Goal: Entertainment & Leisure: Consume media (video, audio)

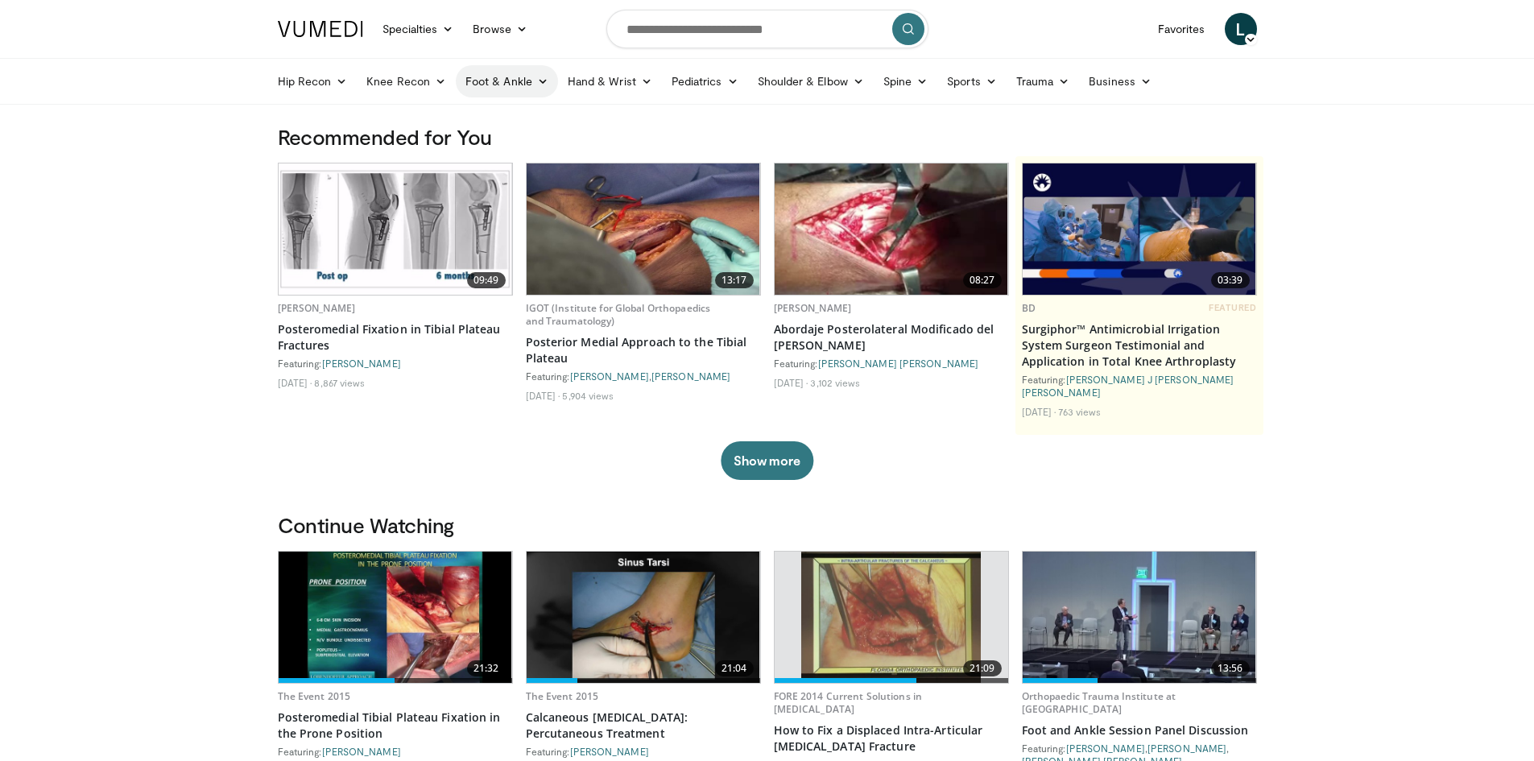
click at [515, 82] on link "Foot & Ankle" at bounding box center [507, 81] width 102 height 32
click at [501, 117] on link "Forefoot" at bounding box center [553, 119] width 192 height 26
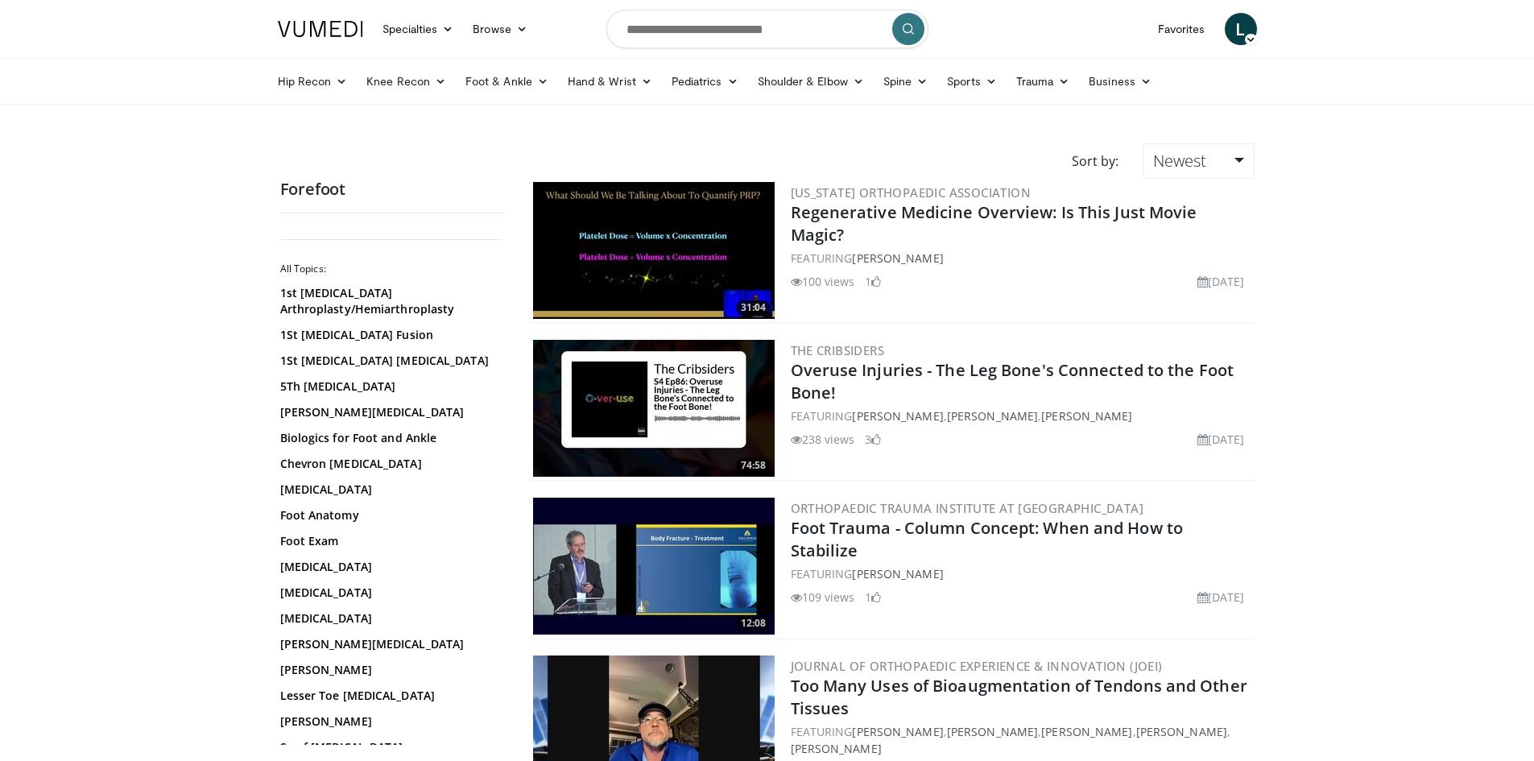
click at [705, 586] on img at bounding box center [654, 566] width 242 height 137
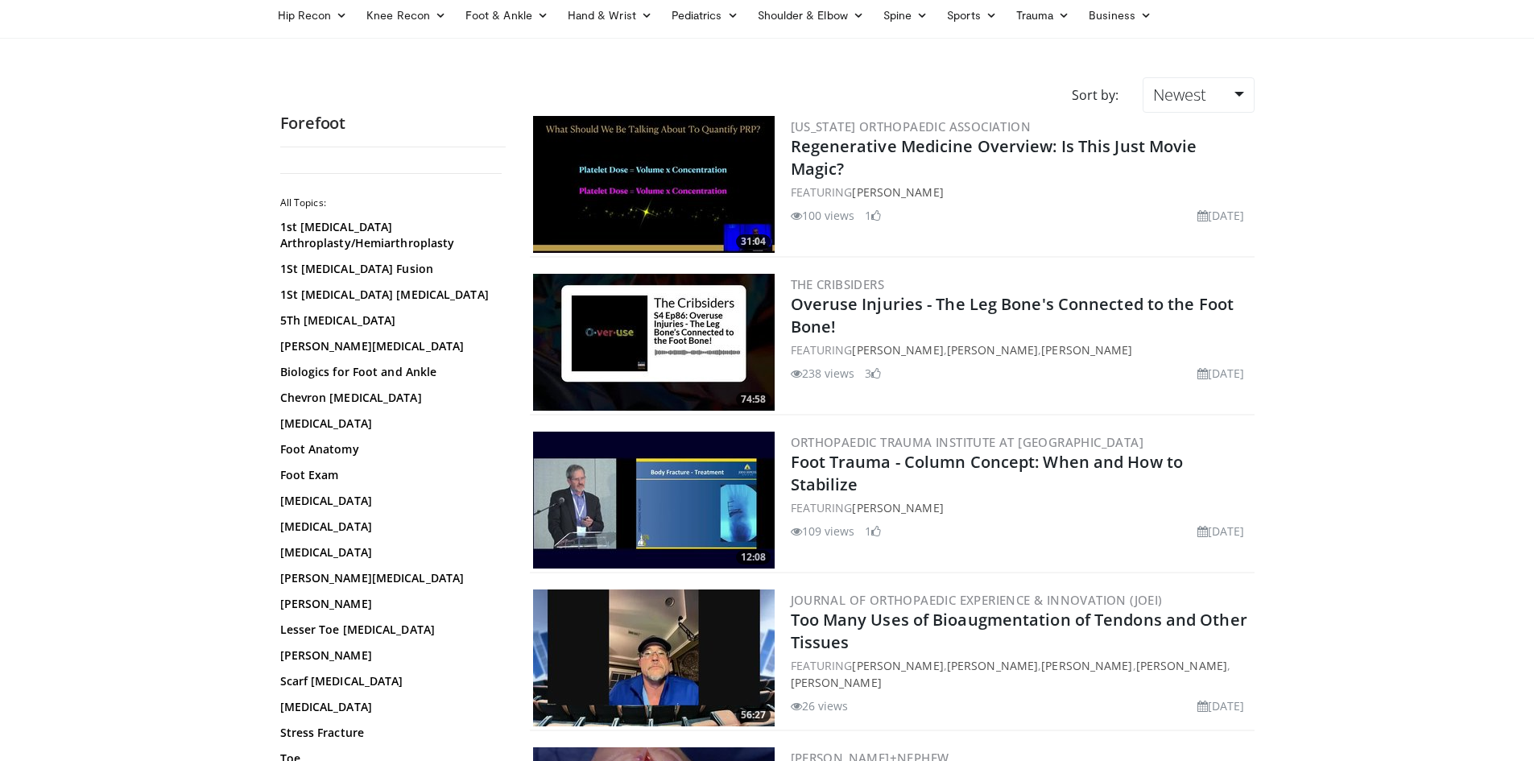
scroll to position [731, 0]
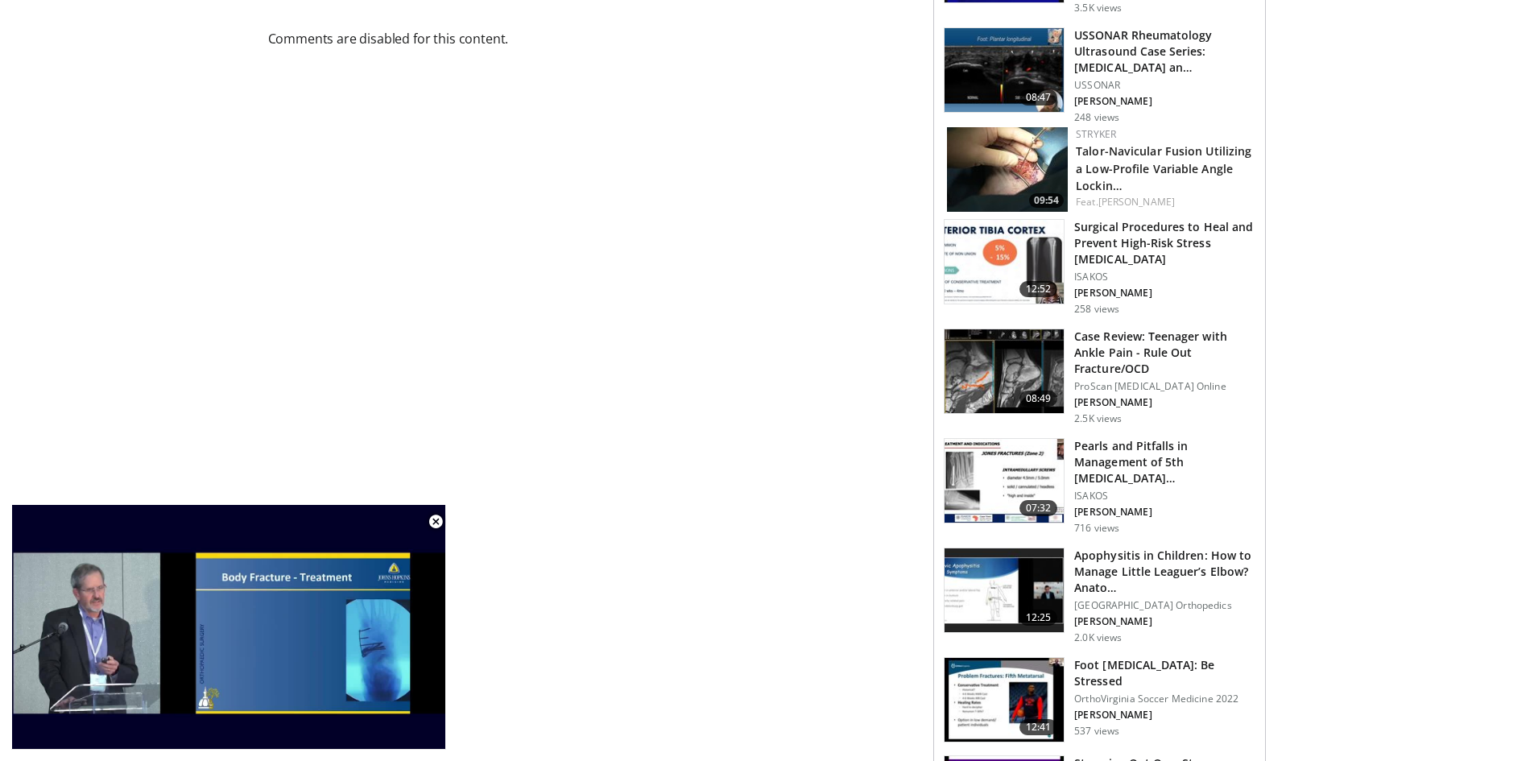
scroll to position [1330, 0]
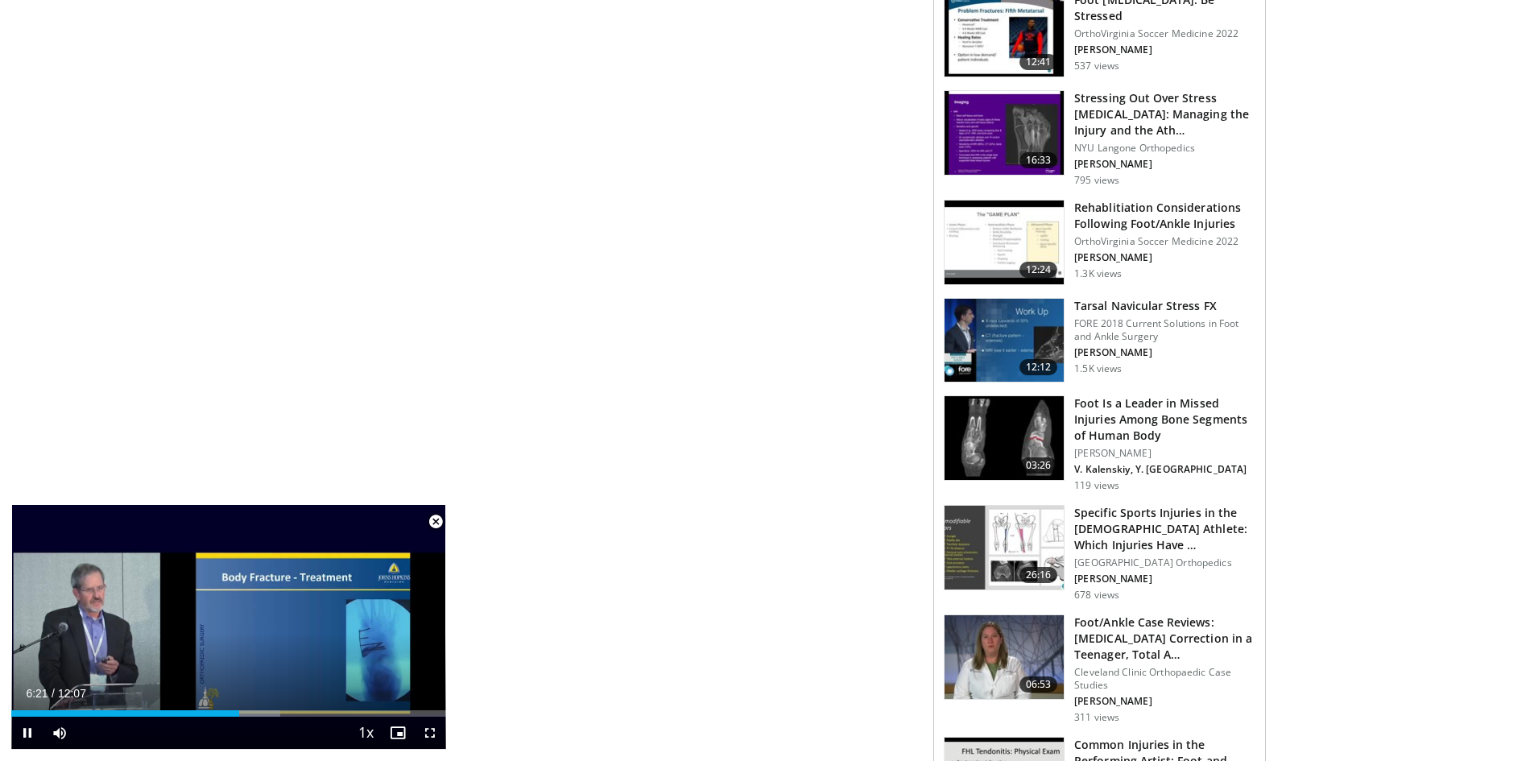
click at [436, 523] on span "Video Player" at bounding box center [436, 522] width 32 height 32
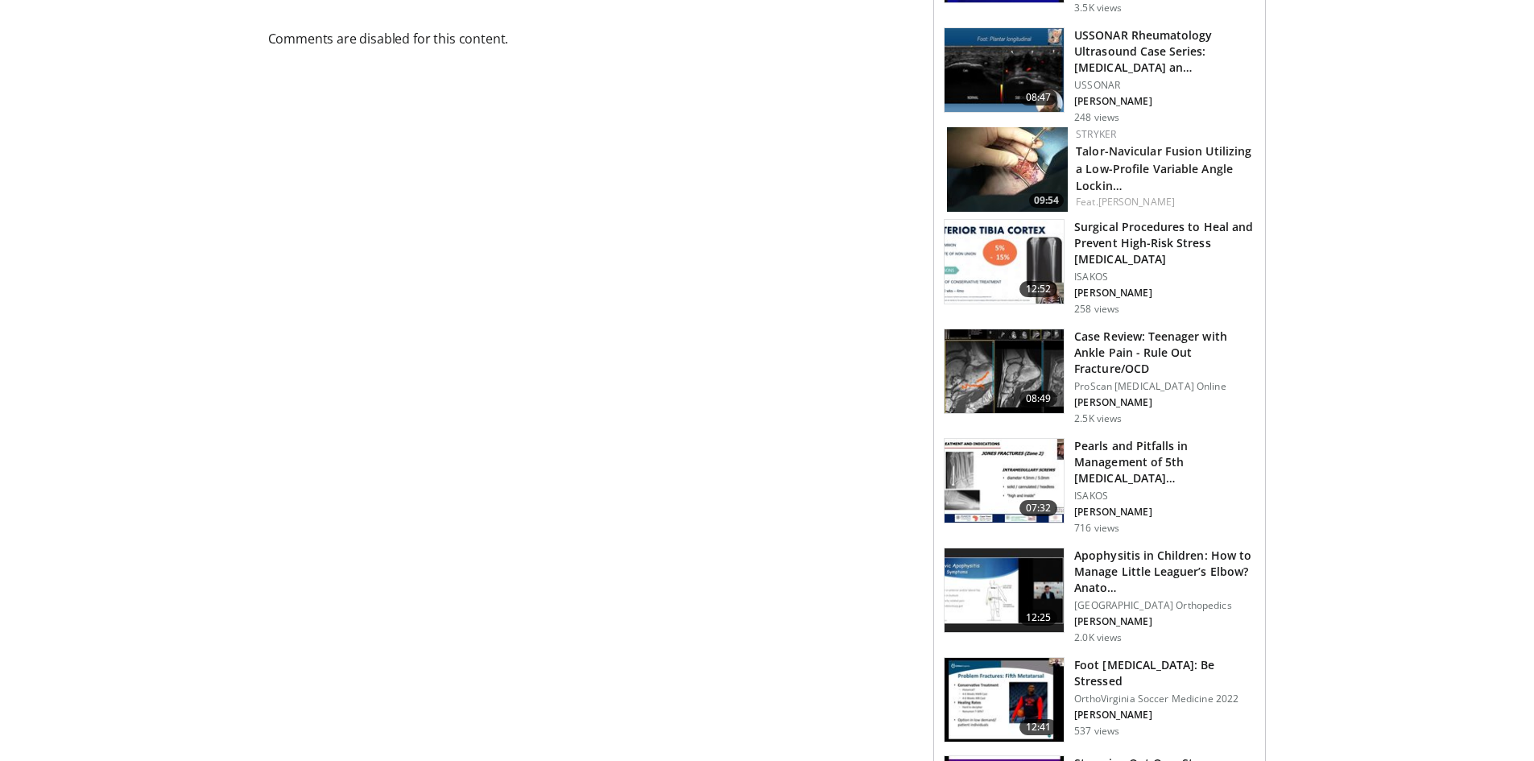
scroll to position [0, 0]
